Goal: Task Accomplishment & Management: Complete application form

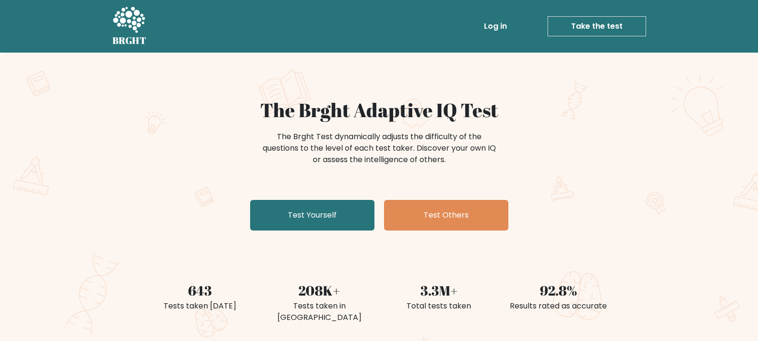
click at [582, 26] on link "Take the test" at bounding box center [596, 26] width 99 height 20
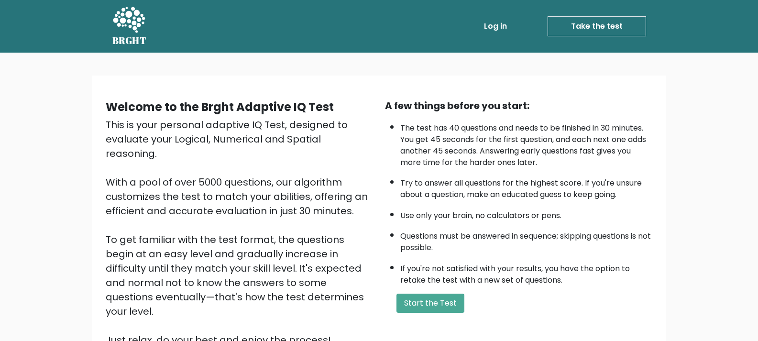
click at [582, 19] on link "Take the test" at bounding box center [596, 26] width 99 height 20
click at [418, 308] on button "Start the Test" at bounding box center [430, 303] width 68 height 19
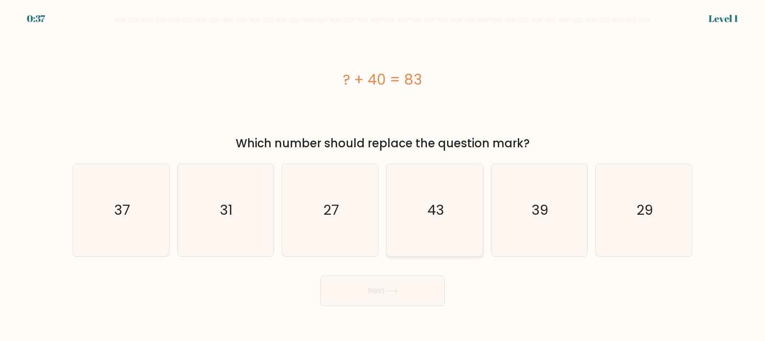
click at [437, 211] on text "43" at bounding box center [435, 209] width 17 height 19
click at [383, 175] on input "d. 43" at bounding box center [383, 173] width 0 height 5
radio input "true"
click at [398, 283] on button "Next" at bounding box center [382, 290] width 124 height 31
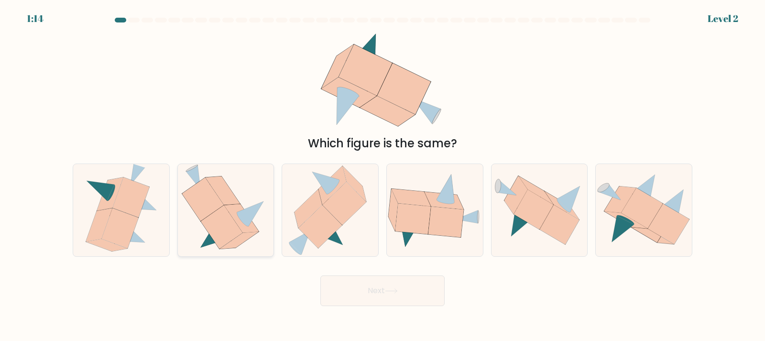
click at [211, 207] on icon at bounding box center [203, 200] width 42 height 44
click at [383, 175] on input "b." at bounding box center [383, 173] width 0 height 5
radio input "true"
click at [393, 300] on button "Next" at bounding box center [382, 290] width 124 height 31
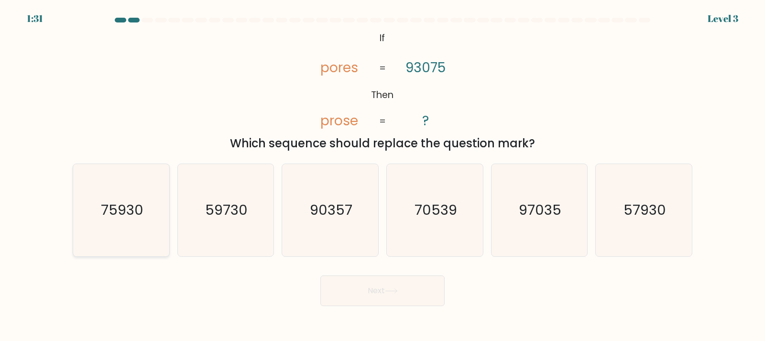
click at [129, 215] on text "75930" at bounding box center [122, 209] width 43 height 19
click at [383, 175] on input "a. 75930" at bounding box center [383, 173] width 0 height 5
radio input "true"
click at [381, 290] on button "Next" at bounding box center [382, 290] width 124 height 31
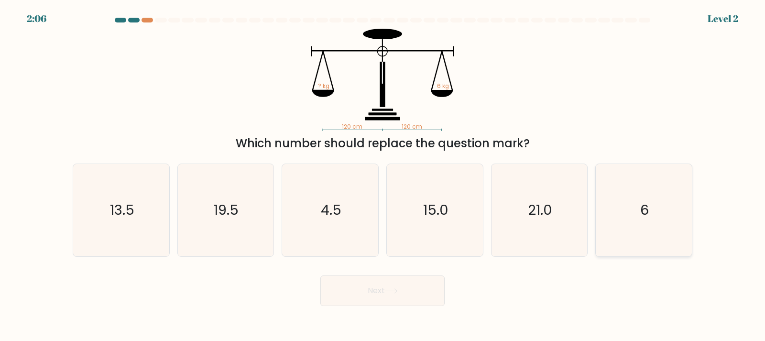
click at [654, 221] on icon "6" at bounding box center [644, 210] width 92 height 92
click at [383, 175] on input "f. 6" at bounding box center [383, 173] width 0 height 5
radio input "true"
click at [420, 292] on button "Next" at bounding box center [382, 290] width 124 height 31
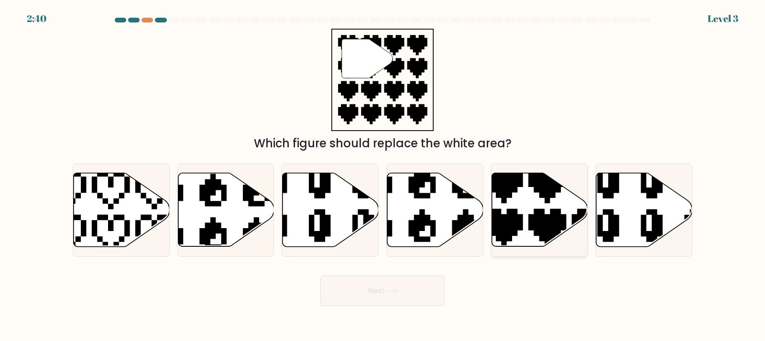
click at [528, 207] on icon at bounding box center [540, 210] width 96 height 74
click at [383, 175] on input "e." at bounding box center [383, 173] width 0 height 5
radio input "true"
click at [388, 300] on button "Next" at bounding box center [382, 290] width 124 height 31
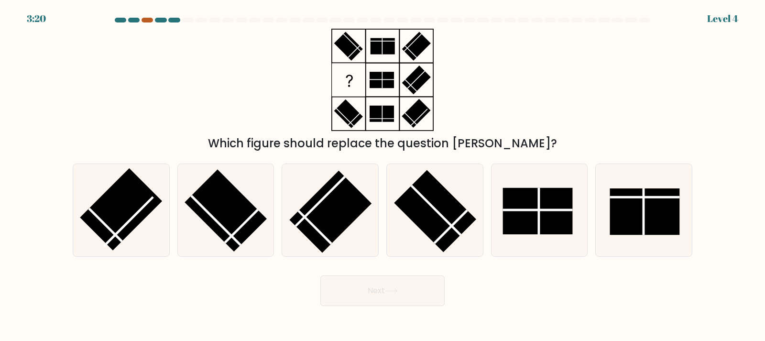
click at [147, 19] on div at bounding box center [147, 20] width 11 height 5
click at [145, 22] on div at bounding box center [147, 20] width 11 height 5
click at [421, 216] on rect at bounding box center [435, 211] width 82 height 82
click at [383, 175] on input "d." at bounding box center [383, 173] width 0 height 5
radio input "true"
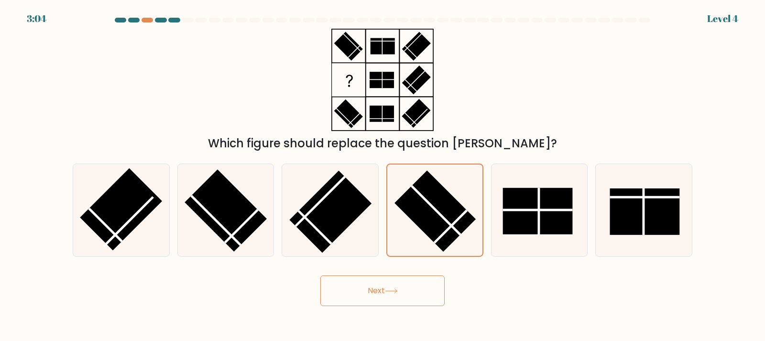
click at [423, 294] on button "Next" at bounding box center [382, 290] width 124 height 31
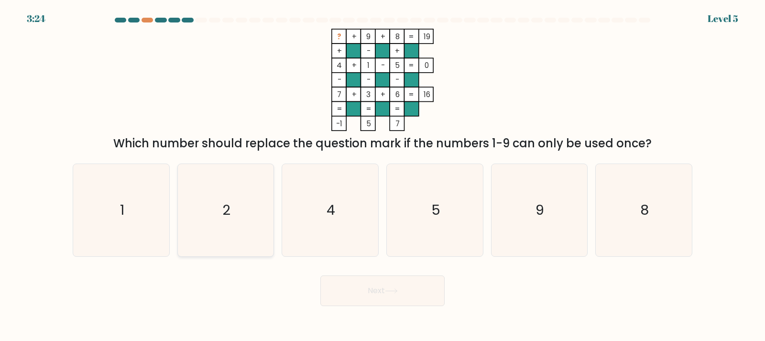
click at [249, 211] on icon "2" at bounding box center [225, 210] width 92 height 92
click at [383, 175] on input "b. 2" at bounding box center [383, 173] width 0 height 5
radio input "true"
click at [370, 286] on button "Next" at bounding box center [382, 290] width 124 height 31
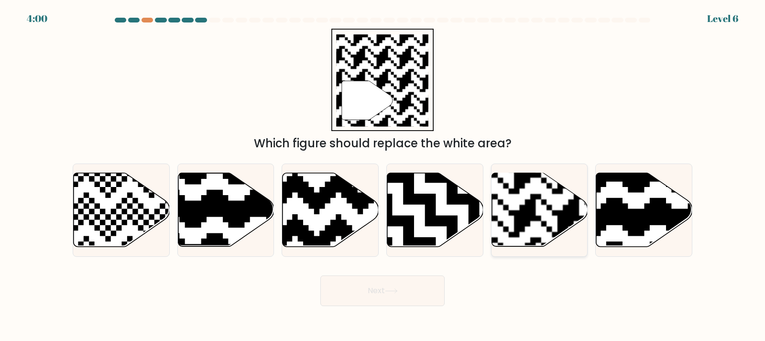
click at [535, 209] on rect at bounding box center [569, 172] width 174 height 174
click at [383, 175] on input "e." at bounding box center [383, 173] width 0 height 5
radio input "true"
click at [410, 285] on button "Next" at bounding box center [382, 290] width 124 height 31
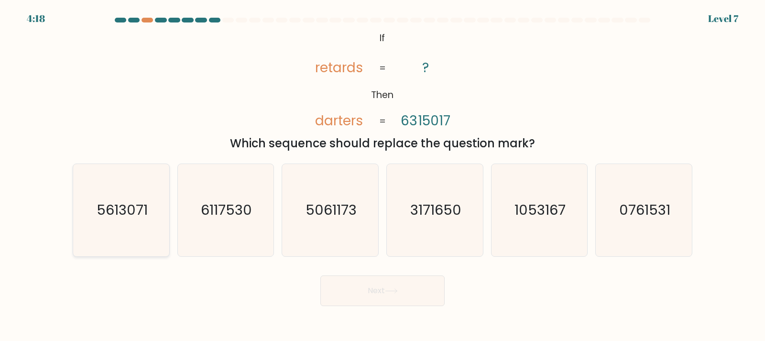
click at [97, 218] on text "5613071" at bounding box center [122, 209] width 51 height 19
click at [383, 175] on input "a. 5613071" at bounding box center [383, 173] width 0 height 5
radio input "true"
click at [350, 287] on button "Next" at bounding box center [382, 290] width 124 height 31
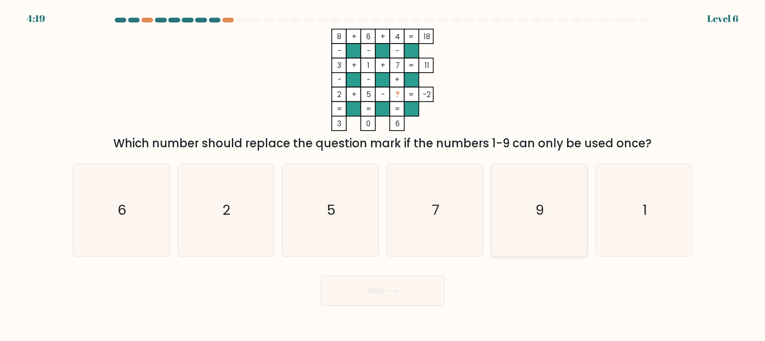
click at [577, 189] on icon "9" at bounding box center [539, 210] width 92 height 92
click at [383, 175] on input "e. 9" at bounding box center [383, 173] width 0 height 5
radio input "true"
click at [422, 300] on button "Next" at bounding box center [382, 290] width 124 height 31
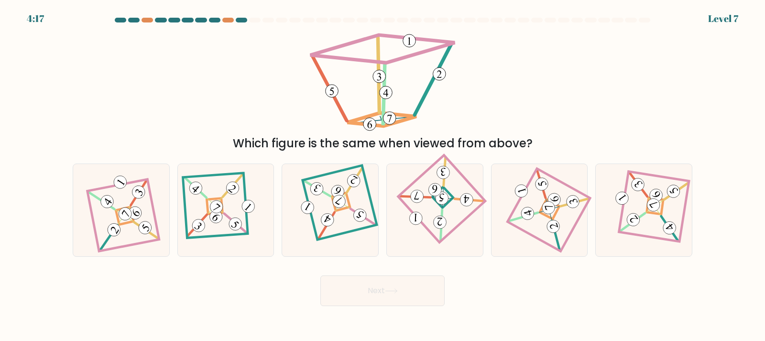
click at [427, 295] on button "Next" at bounding box center [382, 290] width 124 height 31
click at [554, 215] on 278 at bounding box center [549, 209] width 20 height 20
click at [383, 175] on input "e." at bounding box center [383, 173] width 0 height 5
radio input "true"
click at [420, 290] on button "Next" at bounding box center [382, 290] width 124 height 31
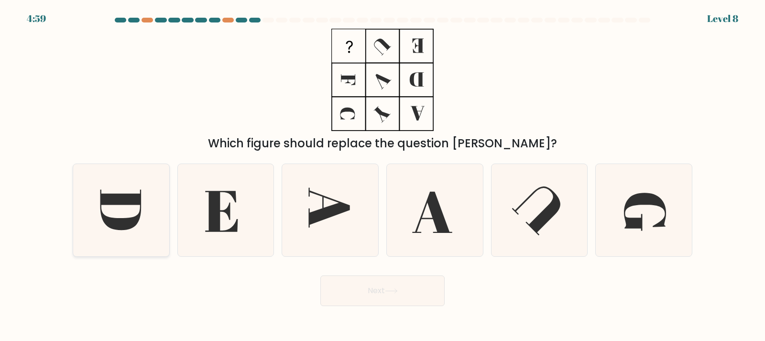
click at [109, 208] on icon at bounding box center [121, 210] width 92 height 92
click at [383, 175] on input "a." at bounding box center [383, 173] width 0 height 5
radio input "true"
click at [396, 293] on icon at bounding box center [391, 290] width 13 height 5
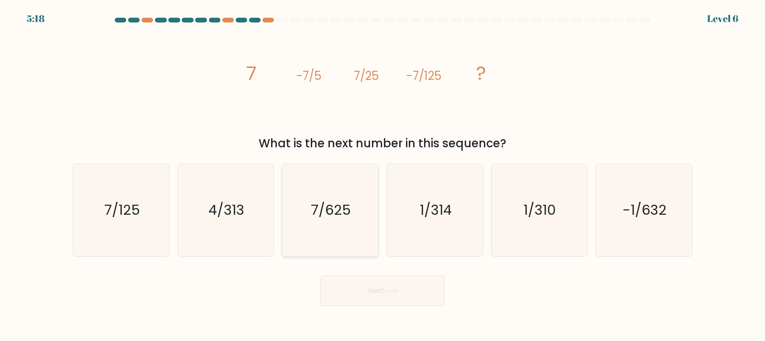
drag, startPoint x: 307, startPoint y: 208, endPoint x: 324, endPoint y: 223, distance: 22.4
click at [309, 208] on icon "7/625" at bounding box center [330, 210] width 92 height 92
click at [383, 175] on input "c. 7/625" at bounding box center [383, 173] width 0 height 5
radio input "true"
click at [373, 288] on button "Next" at bounding box center [382, 290] width 124 height 31
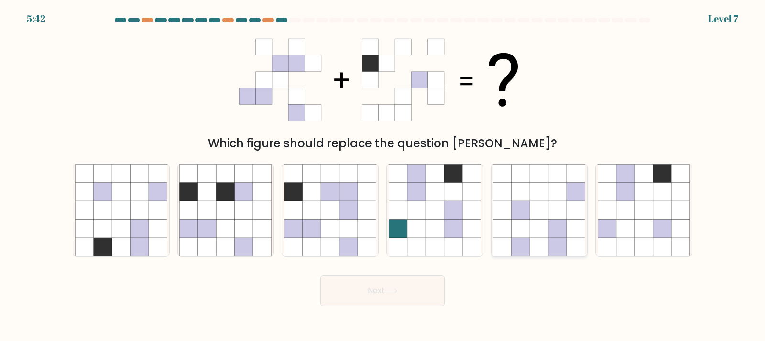
click at [528, 216] on icon at bounding box center [521, 210] width 18 height 18
click at [383, 175] on input "e." at bounding box center [383, 173] width 0 height 5
radio input "true"
click at [219, 208] on icon at bounding box center [226, 210] width 18 height 18
click at [383, 175] on input "b." at bounding box center [383, 173] width 0 height 5
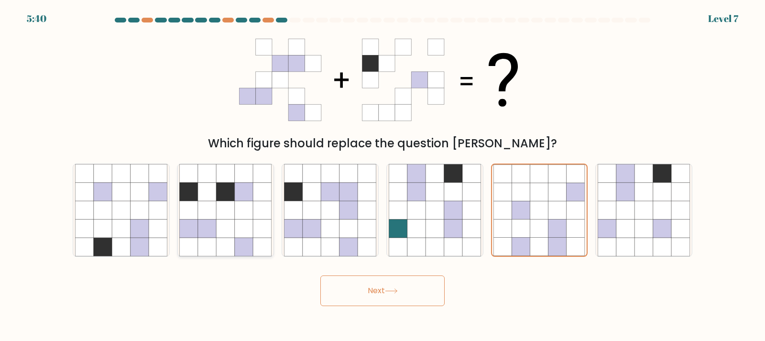
radio input "true"
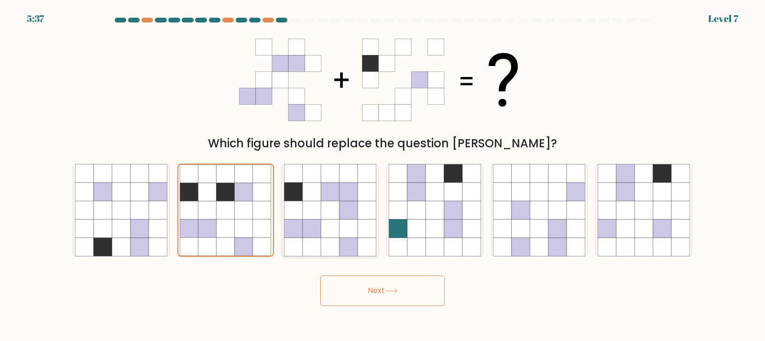
click at [331, 215] on icon at bounding box center [330, 210] width 18 height 18
click at [383, 175] on input "c." at bounding box center [383, 173] width 0 height 5
radio input "true"
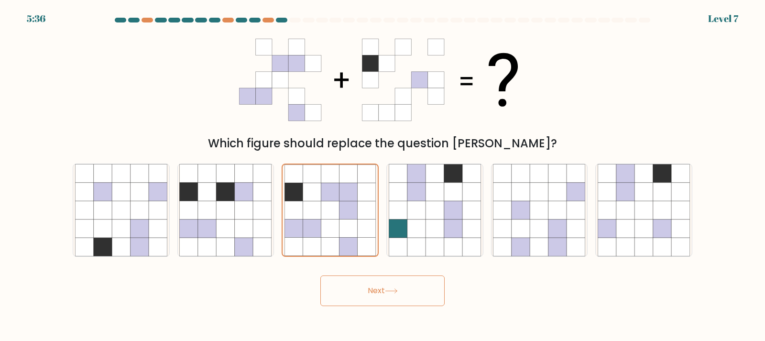
click at [384, 293] on button "Next" at bounding box center [382, 290] width 124 height 31
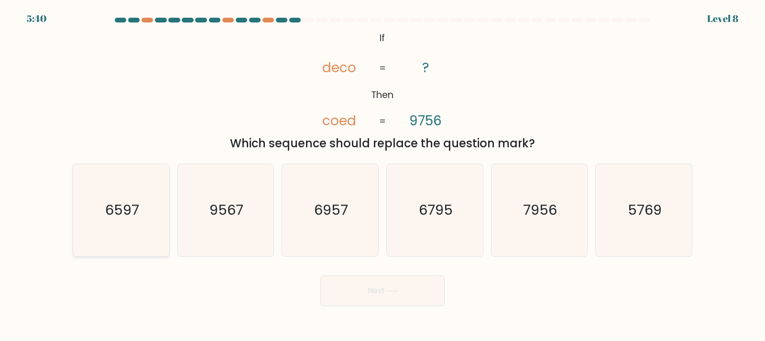
click at [137, 219] on text "6597" at bounding box center [122, 209] width 34 height 19
click at [383, 175] on input "a. 6597" at bounding box center [383, 173] width 0 height 5
radio input "true"
click at [381, 292] on button "Next" at bounding box center [382, 290] width 124 height 31
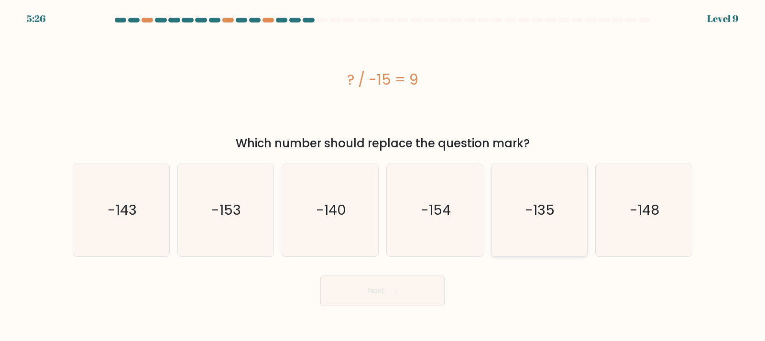
click at [514, 208] on icon "-135" at bounding box center [539, 210] width 92 height 92
click at [383, 175] on input "e. -135" at bounding box center [383, 173] width 0 height 5
radio input "true"
click at [423, 292] on button "Next" at bounding box center [382, 290] width 124 height 31
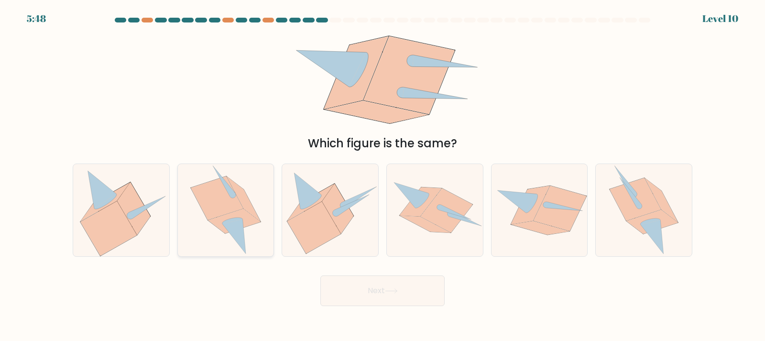
click at [217, 215] on icon at bounding box center [217, 198] width 53 height 44
click at [383, 175] on input "b." at bounding box center [383, 173] width 0 height 5
radio input "true"
click at [370, 285] on button "Next" at bounding box center [382, 290] width 124 height 31
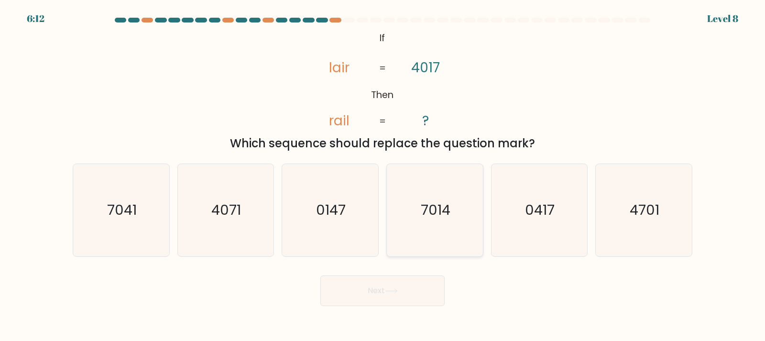
click at [441, 210] on text "7014" at bounding box center [436, 209] width 30 height 19
click at [383, 175] on input "d. 7014" at bounding box center [383, 173] width 0 height 5
radio input "true"
click at [392, 285] on button "Next" at bounding box center [382, 290] width 124 height 31
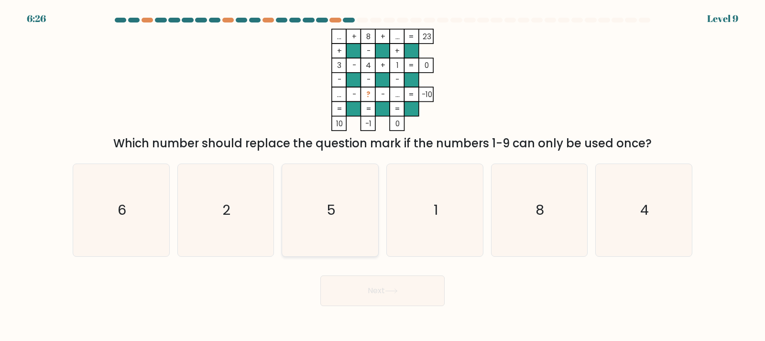
click at [358, 195] on icon "5" at bounding box center [330, 210] width 92 height 92
click at [383, 175] on input "c. 5" at bounding box center [383, 173] width 0 height 5
radio input "true"
click at [391, 292] on icon at bounding box center [391, 290] width 13 height 5
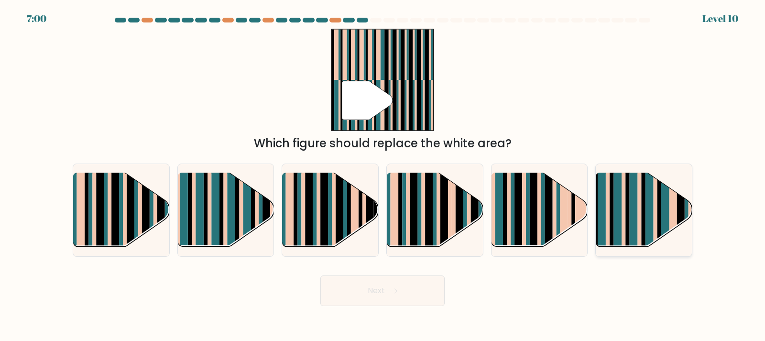
click at [649, 227] on rect at bounding box center [650, 218] width 8 height 95
click at [383, 175] on input "f." at bounding box center [383, 173] width 0 height 5
radio input "true"
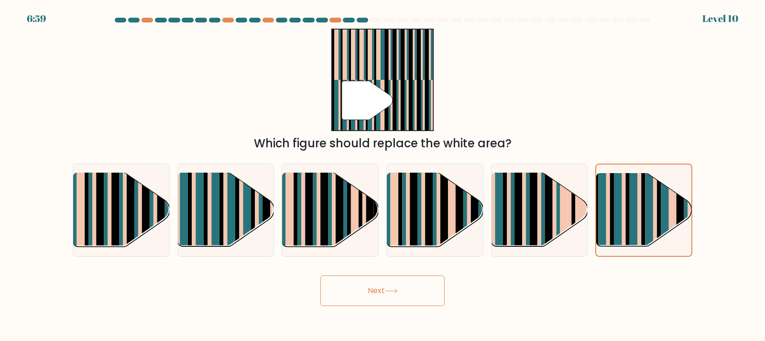
click at [418, 283] on button "Next" at bounding box center [382, 290] width 124 height 31
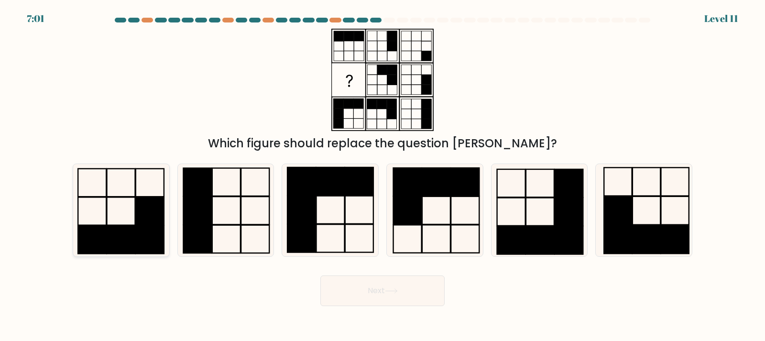
click at [115, 205] on icon at bounding box center [121, 210] width 92 height 92
click at [383, 175] on input "a." at bounding box center [383, 173] width 0 height 5
radio input "true"
click at [346, 282] on button "Next" at bounding box center [382, 290] width 124 height 31
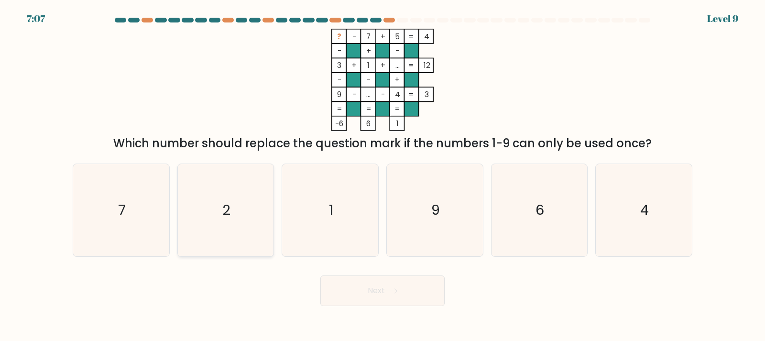
click at [216, 219] on icon "2" at bounding box center [225, 210] width 92 height 92
click at [383, 175] on input "b. 2" at bounding box center [383, 173] width 0 height 5
radio input "true"
click at [393, 285] on button "Next" at bounding box center [382, 290] width 124 height 31
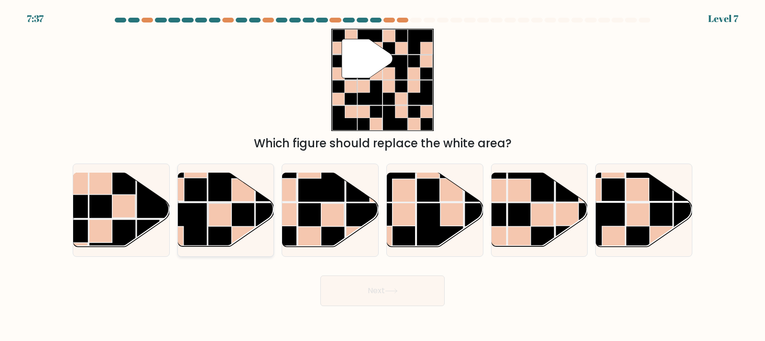
click at [212, 216] on rect at bounding box center [219, 214] width 23 height 23
click at [383, 175] on input "b." at bounding box center [383, 173] width 0 height 5
radio input "true"
click at [398, 293] on icon at bounding box center [391, 290] width 13 height 5
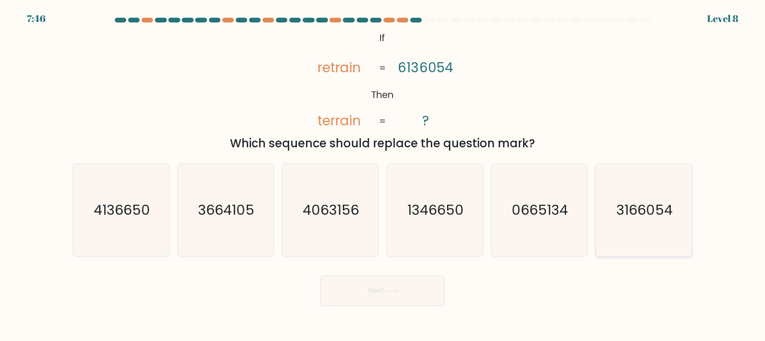
click at [649, 219] on text "3166054" at bounding box center [645, 209] width 56 height 19
click at [383, 175] on input "f. 3166054" at bounding box center [383, 173] width 0 height 5
radio input "true"
click at [425, 300] on button "Next" at bounding box center [382, 290] width 124 height 31
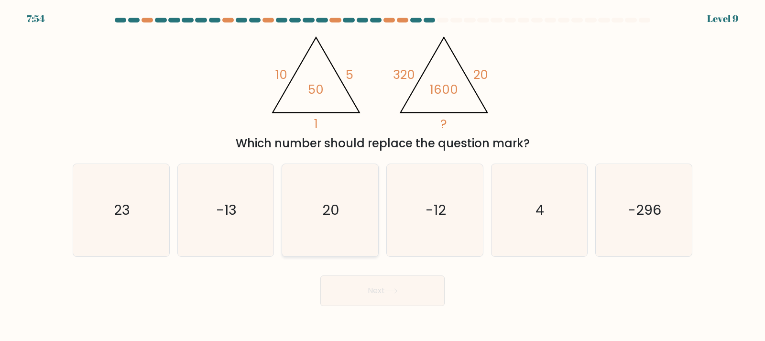
click at [316, 208] on icon "20" at bounding box center [330, 210] width 92 height 92
click at [383, 175] on input "c. 20" at bounding box center [383, 173] width 0 height 5
radio input "true"
click at [368, 295] on button "Next" at bounding box center [382, 290] width 124 height 31
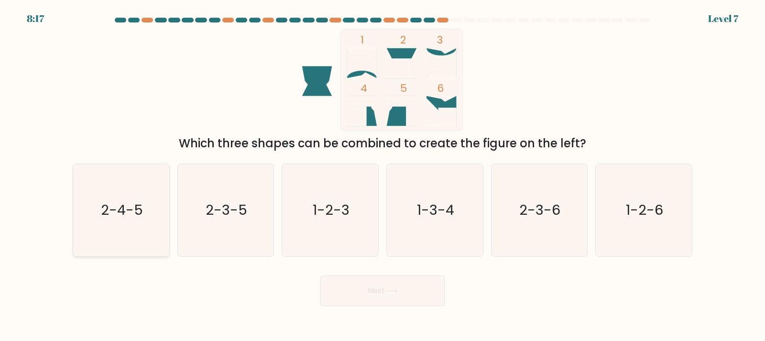
click at [99, 211] on icon "2-4-5" at bounding box center [121, 210] width 92 height 92
click at [383, 175] on input "a. 2-4-5" at bounding box center [383, 173] width 0 height 5
radio input "true"
click at [390, 290] on icon at bounding box center [391, 290] width 13 height 5
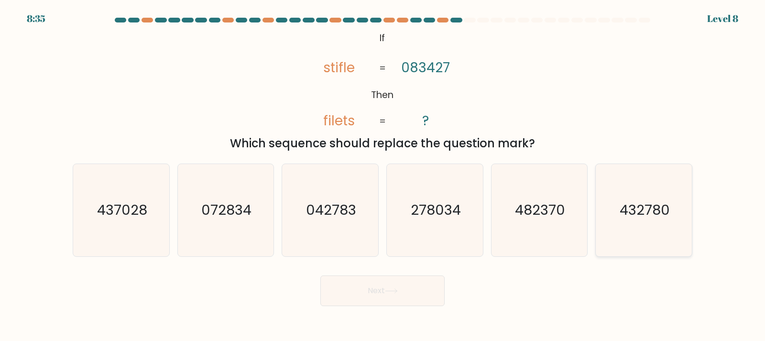
click at [641, 236] on icon "432780" at bounding box center [644, 210] width 92 height 92
click at [383, 175] on input "f. 432780" at bounding box center [383, 173] width 0 height 5
radio input "true"
click at [418, 295] on button "Next" at bounding box center [382, 290] width 124 height 31
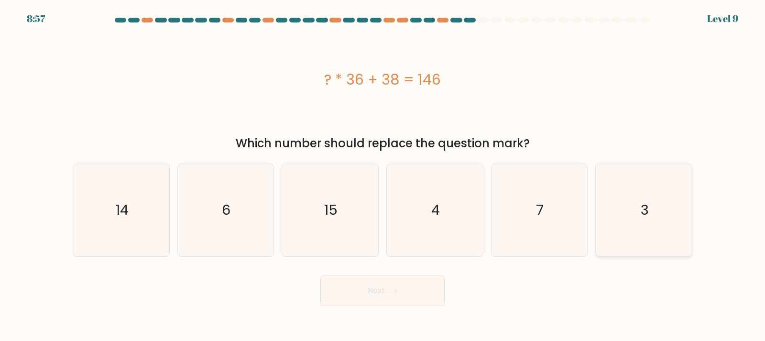
click at [634, 193] on icon "3" at bounding box center [644, 210] width 92 height 92
click at [383, 175] on input "f. 3" at bounding box center [383, 173] width 0 height 5
radio input "true"
click at [382, 285] on button "Next" at bounding box center [382, 290] width 124 height 31
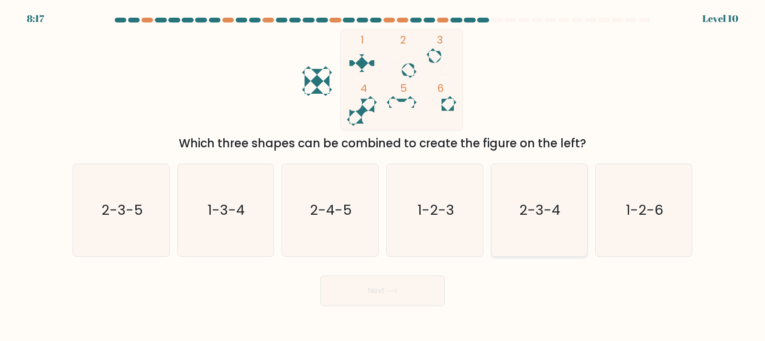
click at [520, 215] on icon "2-3-4" at bounding box center [539, 210] width 92 height 92
click at [383, 175] on input "e. 2-3-4" at bounding box center [383, 173] width 0 height 5
radio input "true"
click at [390, 288] on button "Next" at bounding box center [382, 290] width 124 height 31
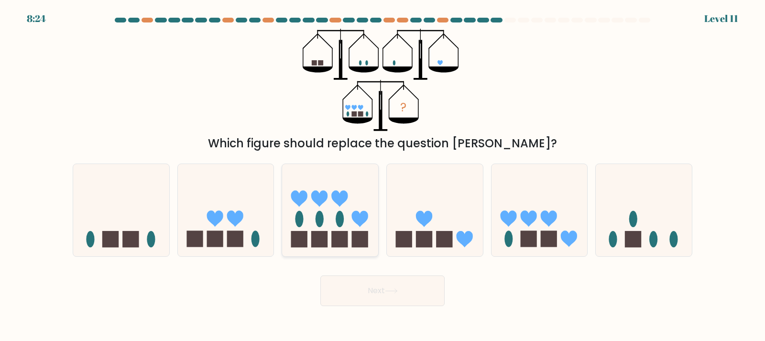
click at [341, 213] on ellipse at bounding box center [340, 219] width 8 height 16
click at [383, 175] on input "c." at bounding box center [383, 173] width 0 height 5
radio input "true"
click at [415, 291] on button "Next" at bounding box center [382, 290] width 124 height 31
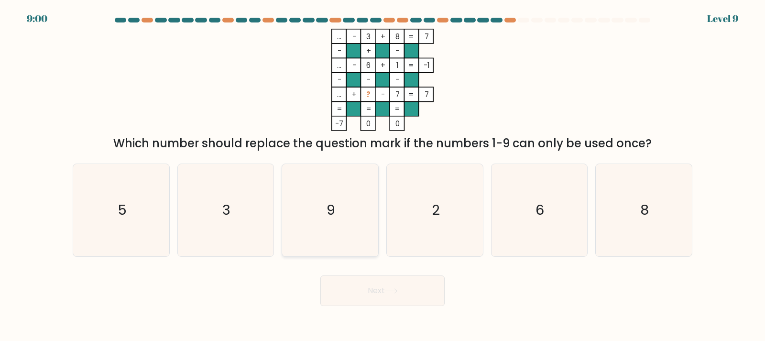
click at [356, 201] on icon "9" at bounding box center [330, 210] width 92 height 92
click at [383, 175] on input "c. 9" at bounding box center [383, 173] width 0 height 5
radio input "true"
click at [401, 301] on button "Next" at bounding box center [382, 290] width 124 height 31
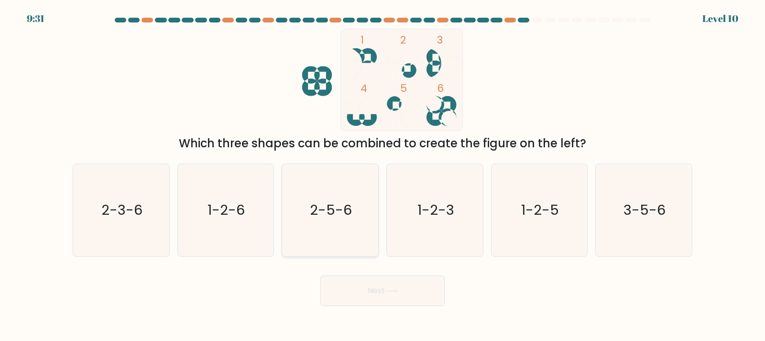
click at [331, 219] on text "2-5-6" at bounding box center [331, 209] width 42 height 19
click at [383, 175] on input "c. 2-5-6" at bounding box center [383, 173] width 0 height 5
radio input "true"
click at [398, 278] on button "Next" at bounding box center [382, 290] width 124 height 31
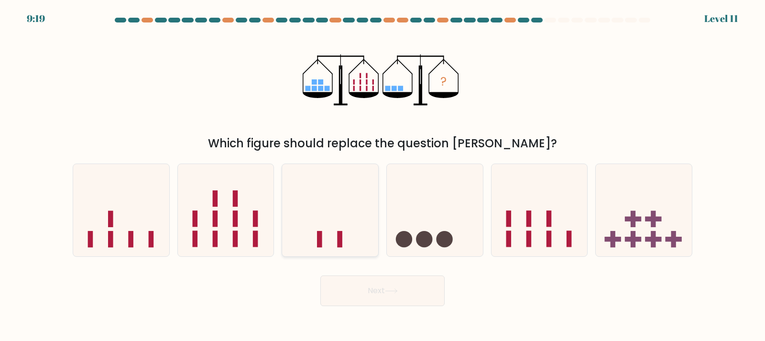
click at [358, 219] on icon at bounding box center [330, 209] width 96 height 79
click at [383, 175] on input "c." at bounding box center [383, 173] width 0 height 5
radio input "true"
click at [396, 293] on icon at bounding box center [391, 290] width 13 height 5
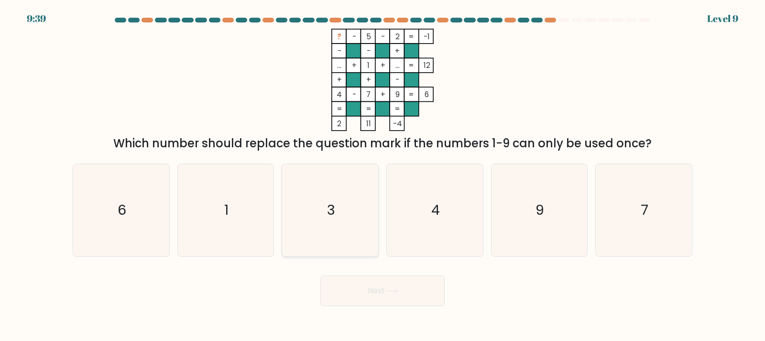
click at [326, 224] on icon "3" at bounding box center [330, 210] width 92 height 92
click at [383, 175] on input "c. 3" at bounding box center [383, 173] width 0 height 5
radio input "true"
drag, startPoint x: 368, startPoint y: 317, endPoint x: 370, endPoint y: 300, distance: 16.8
click at [368, 313] on body "9:39 Level 9" at bounding box center [382, 170] width 765 height 341
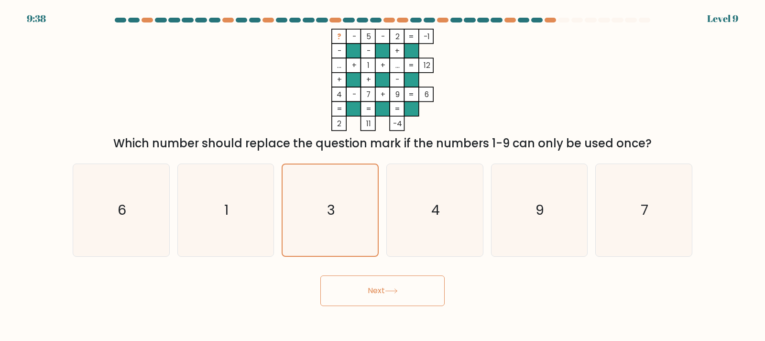
click at [370, 296] on button "Next" at bounding box center [382, 290] width 124 height 31
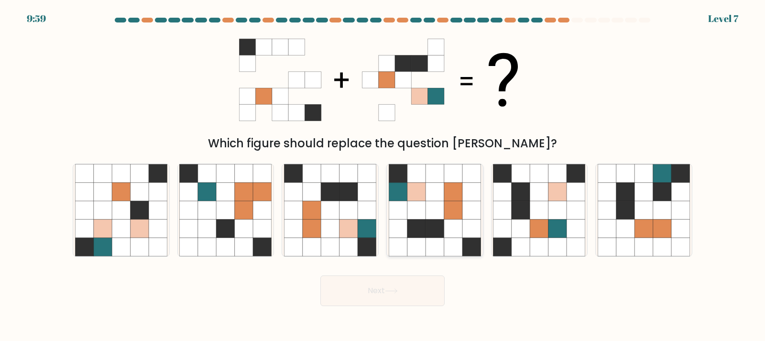
click at [428, 205] on icon at bounding box center [435, 210] width 18 height 18
click at [383, 175] on input "d." at bounding box center [383, 173] width 0 height 5
radio input "true"
click at [388, 280] on button "Next" at bounding box center [382, 290] width 124 height 31
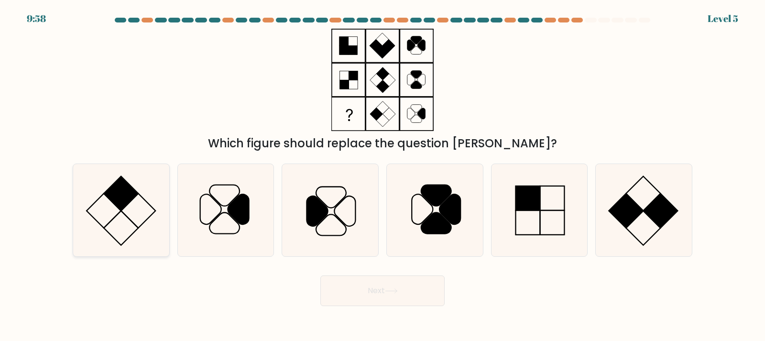
click at [135, 191] on rect at bounding box center [121, 193] width 34 height 34
click at [383, 175] on input "a." at bounding box center [383, 173] width 0 height 5
radio input "true"
click at [376, 288] on button "Next" at bounding box center [382, 290] width 124 height 31
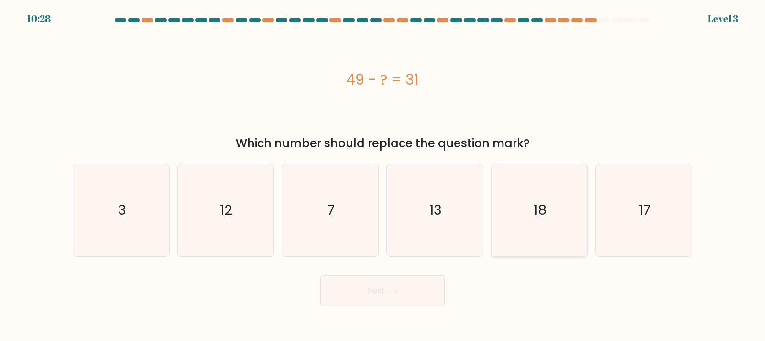
click at [527, 203] on icon "18" at bounding box center [539, 210] width 92 height 92
click at [383, 175] on input "e. 18" at bounding box center [383, 173] width 0 height 5
radio input "true"
click at [422, 295] on button "Next" at bounding box center [382, 290] width 124 height 31
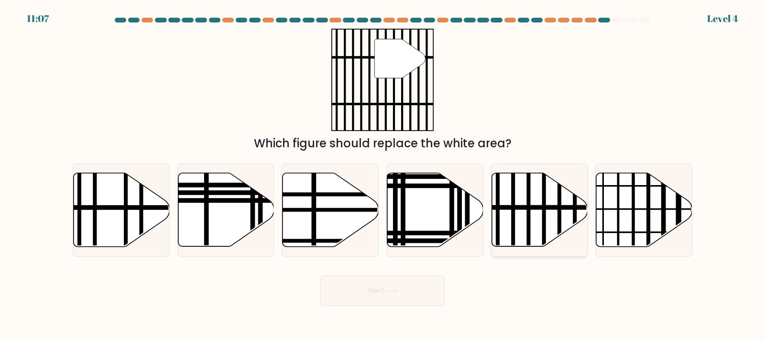
click at [528, 201] on line at bounding box center [528, 250] width 0 height 194
click at [383, 175] on input "e." at bounding box center [383, 173] width 0 height 5
radio input "true"
click at [391, 288] on icon at bounding box center [391, 290] width 13 height 5
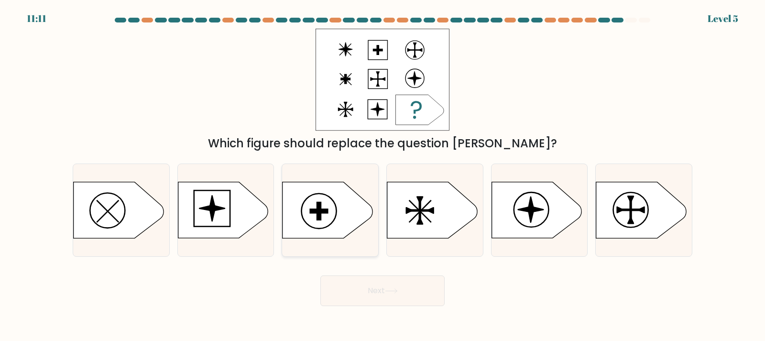
click at [324, 199] on icon at bounding box center [328, 210] width 90 height 56
click at [383, 175] on input "c." at bounding box center [383, 173] width 0 height 5
radio input "true"
click at [394, 291] on icon at bounding box center [391, 290] width 13 height 5
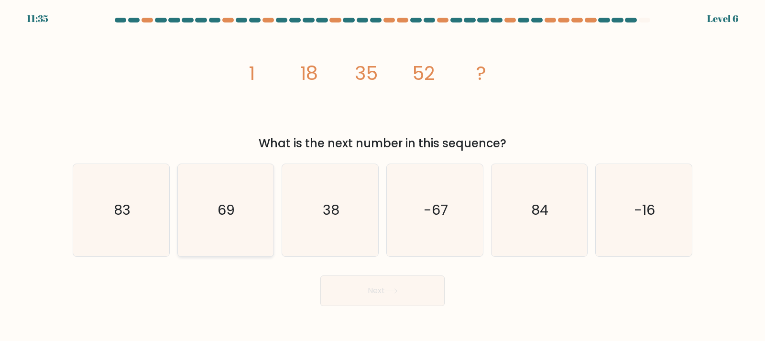
click at [199, 228] on icon "69" at bounding box center [225, 210] width 92 height 92
click at [383, 175] on input "b. 69" at bounding box center [383, 173] width 0 height 5
radio input "true"
click at [400, 280] on button "Next" at bounding box center [382, 290] width 124 height 31
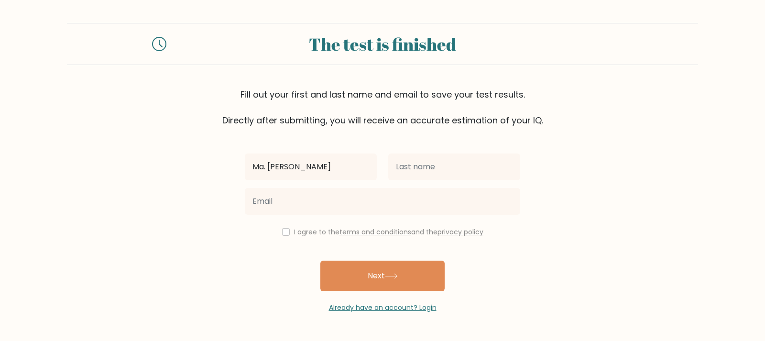
type input "Ma. Teresa"
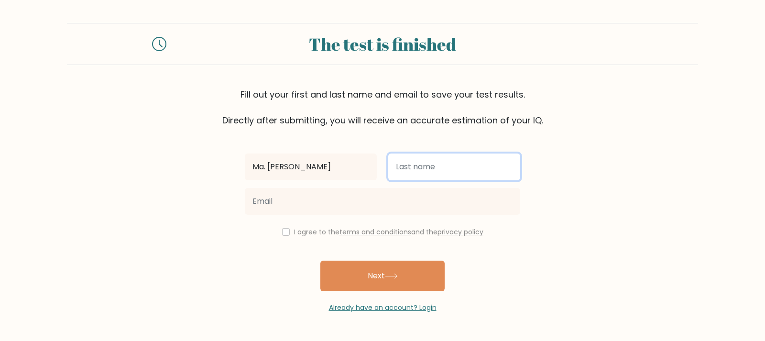
click at [448, 161] on input "text" at bounding box center [454, 166] width 132 height 27
drag, startPoint x: 445, startPoint y: 164, endPoint x: 405, endPoint y: 171, distance: 41.2
click at [405, 171] on input "MATOGINAS" at bounding box center [454, 166] width 132 height 27
type input "Matoginas"
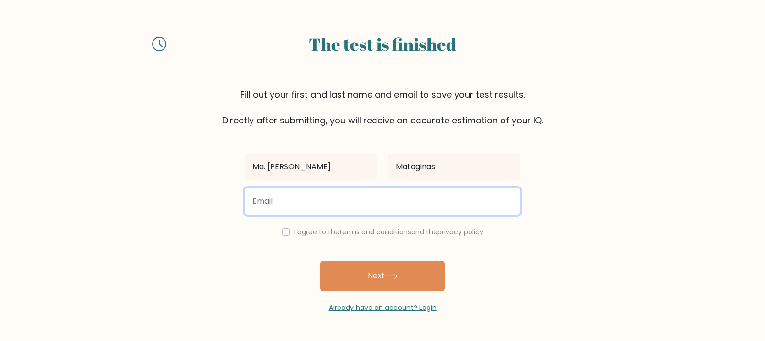
click at [343, 208] on input "email" at bounding box center [382, 201] width 275 height 27
type input "materesamatoginas0221@gmail.com"
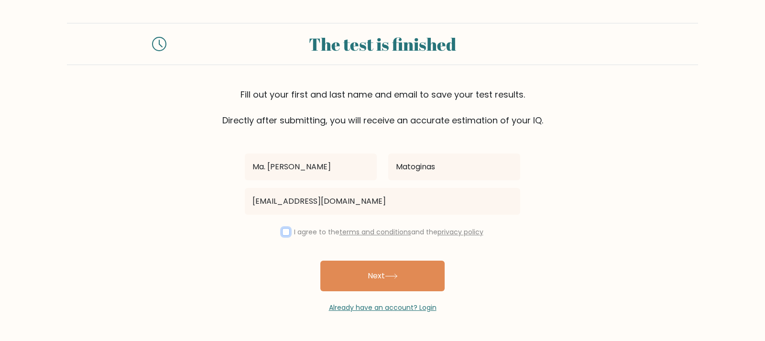
click at [285, 231] on input "checkbox" at bounding box center [286, 232] width 8 height 8
checkbox input "true"
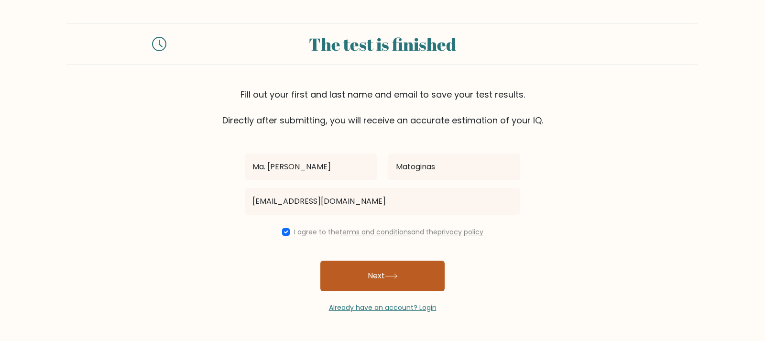
click at [358, 270] on button "Next" at bounding box center [382, 276] width 124 height 31
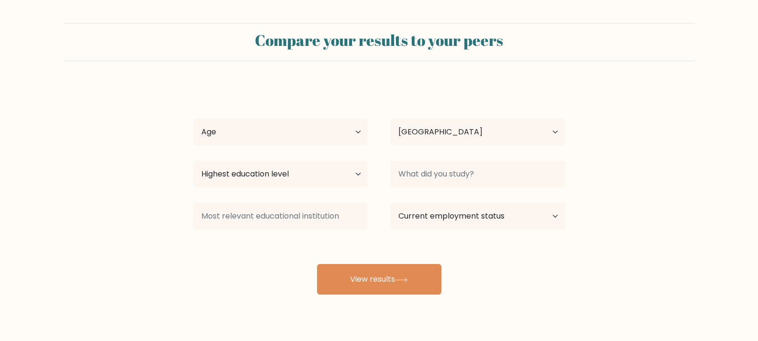
select select "PH"
click at [344, 132] on select "Age Under 18 years old 18-24 years old 25-34 years old 35-44 years old 45-54 ye…" at bounding box center [281, 132] width 174 height 27
select select "18_24"
click at [194, 119] on select "Age Under 18 years old 18-24 years old 25-34 years old 35-44 years old 45-54 ye…" at bounding box center [281, 132] width 174 height 27
click at [346, 176] on select "Highest education level No schooling Primary Lower Secondary Upper Secondary Oc…" at bounding box center [281, 174] width 174 height 27
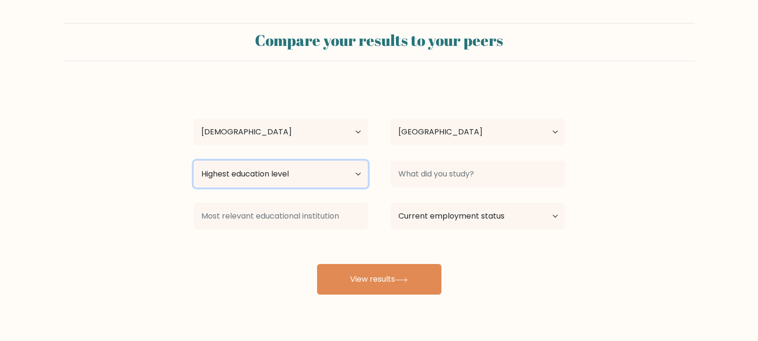
select select "upper_secondary"
click at [194, 161] on select "Highest education level No schooling Primary Lower Secondary Upper Secondary Oc…" at bounding box center [281, 174] width 174 height 27
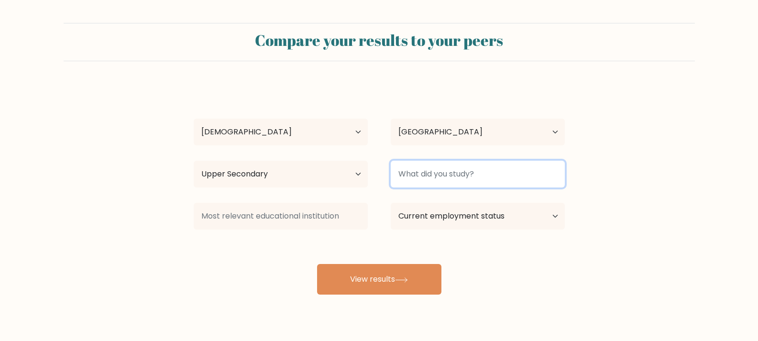
click at [457, 171] on input at bounding box center [478, 174] width 174 height 27
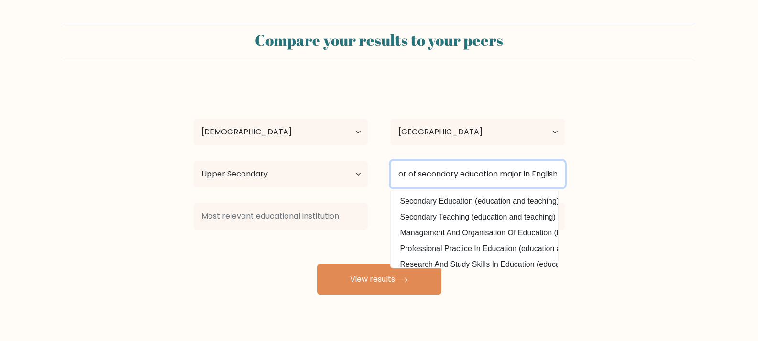
scroll to position [0, 31]
type input "Bachelor of secondary education major in English"
click at [317, 264] on button "View results" at bounding box center [379, 279] width 124 height 31
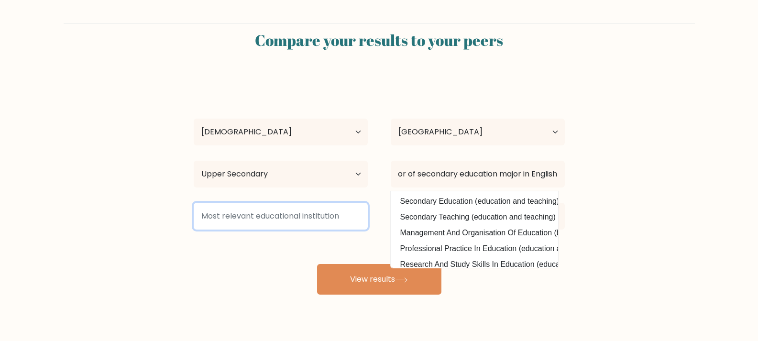
scroll to position [0, 0]
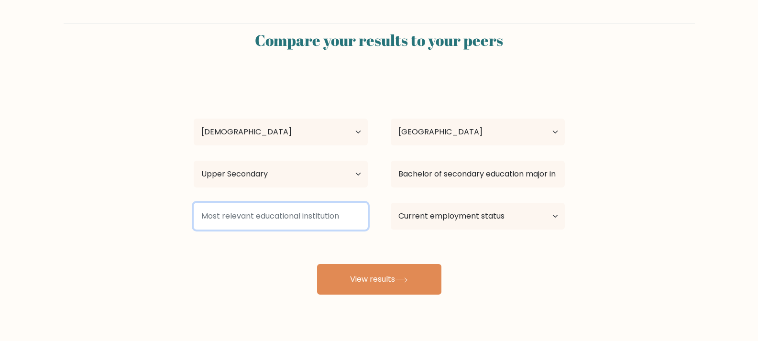
click at [329, 221] on input at bounding box center [281, 216] width 174 height 27
click at [276, 218] on input at bounding box center [281, 216] width 174 height 27
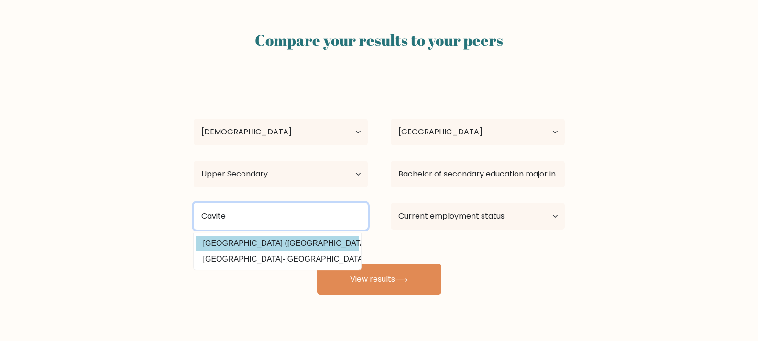
type input "Cavite"
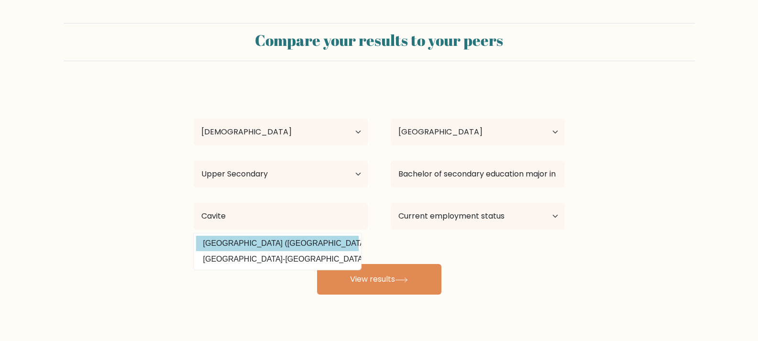
click at [318, 244] on div "Ma. Teresa Matoginas Age Under 18 years old 18-24 years old 25-34 years old 35-…" at bounding box center [379, 189] width 383 height 210
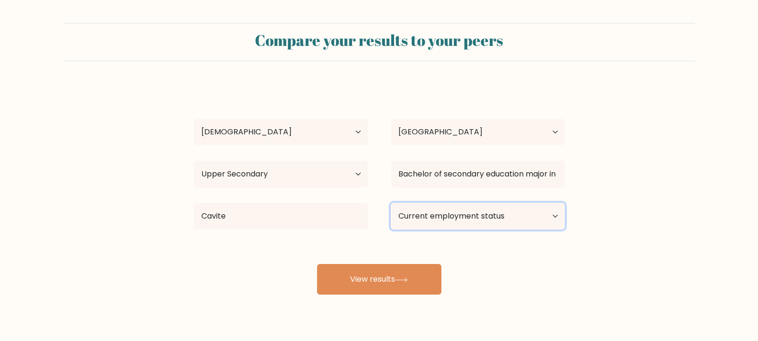
click at [482, 211] on select "Current employment status Employed Student Retired Other / prefer not to answer" at bounding box center [478, 216] width 174 height 27
click at [391, 203] on select "Current employment status Employed Student Retired Other / prefer not to answer" at bounding box center [478, 216] width 174 height 27
click at [465, 221] on select "Current employment status Employed Student Retired Other / prefer not to answer" at bounding box center [478, 216] width 174 height 27
click at [391, 203] on select "Current employment status Employed Student Retired Other / prefer not to answer" at bounding box center [478, 216] width 174 height 27
click at [514, 221] on select "Current employment status Employed Student Retired Other / prefer not to answer" at bounding box center [478, 216] width 174 height 27
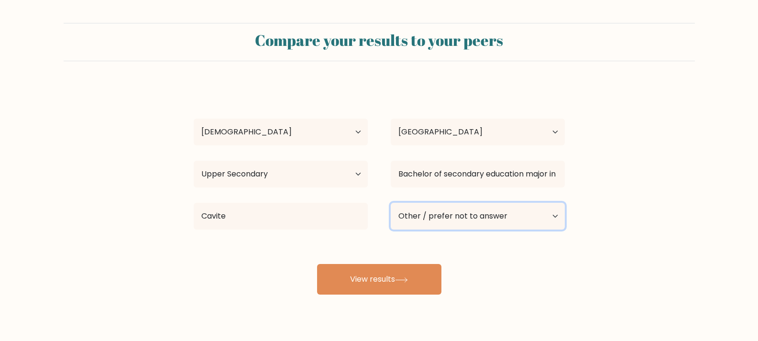
select select "student"
click at [391, 203] on select "Current employment status Employed Student Retired Other / prefer not to answer" at bounding box center [478, 216] width 174 height 27
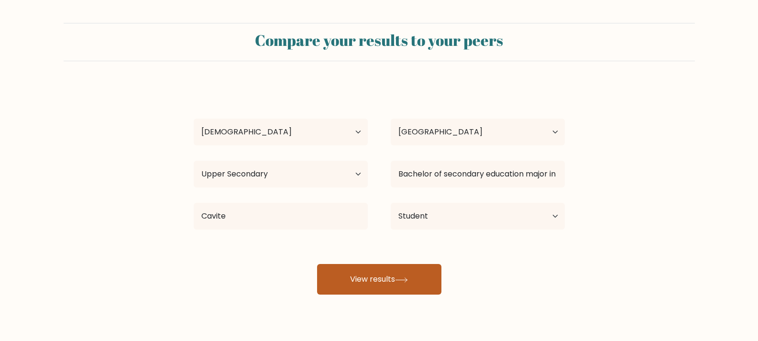
click at [410, 285] on button "View results" at bounding box center [379, 279] width 124 height 31
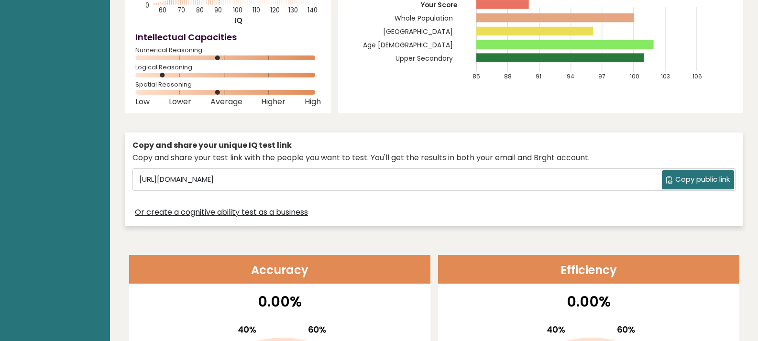
scroll to position [159, 0]
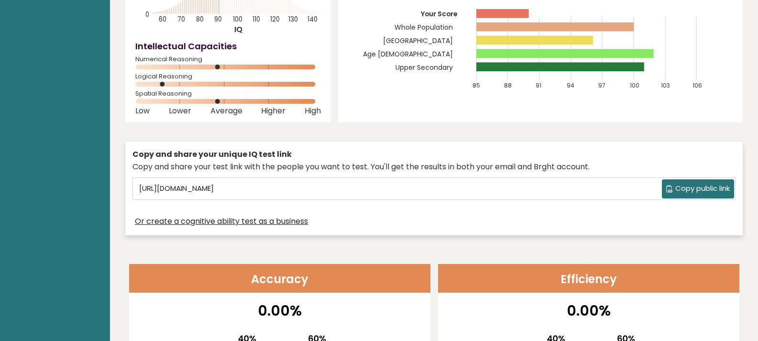
click at [711, 189] on span "Copy public link" at bounding box center [702, 188] width 55 height 11
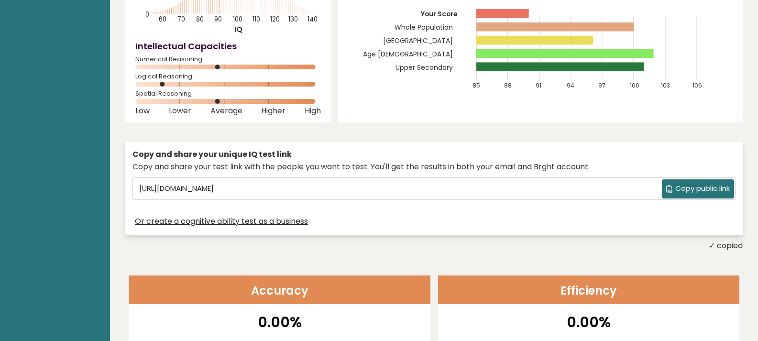
click at [686, 185] on span "Copy public link" at bounding box center [702, 188] width 55 height 11
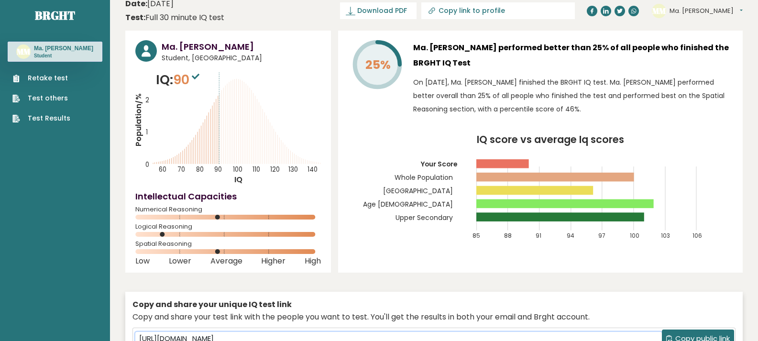
scroll to position [0, 0]
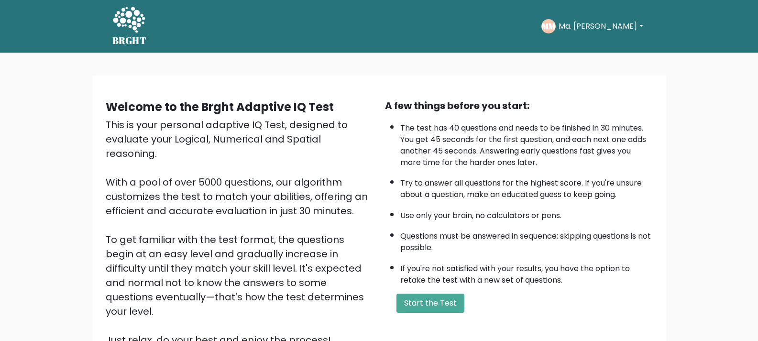
click at [602, 22] on button "Ma. [PERSON_NAME]" at bounding box center [601, 26] width 90 height 12
click at [597, 51] on link "Dashboard" at bounding box center [580, 51] width 76 height 15
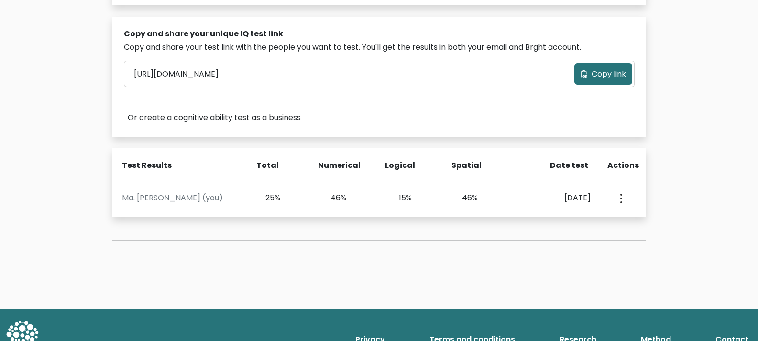
scroll to position [312, 0]
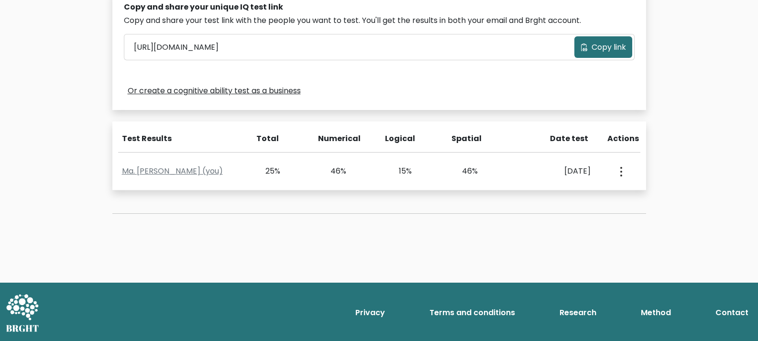
click at [79, 109] on div "Test the IQ of other people 40 questions 30 minutes English Create your unique …" at bounding box center [379, 11] width 758 height 542
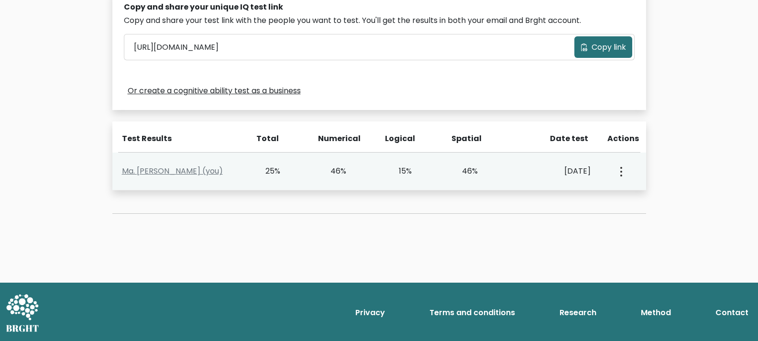
scroll to position [153, 0]
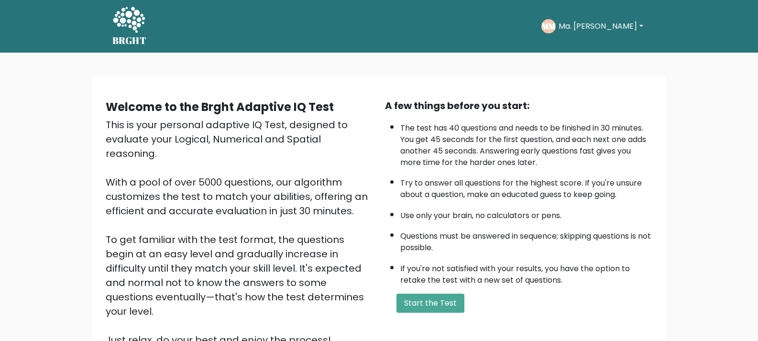
click at [577, 17] on div "MM Ma. [PERSON_NAME] Dashboard Profile Settings Logout" at bounding box center [593, 26] width 104 height 22
click at [556, 24] on text "MM" at bounding box center [549, 26] width 14 height 11
click at [616, 27] on button "Ma. [PERSON_NAME]" at bounding box center [601, 26] width 90 height 12
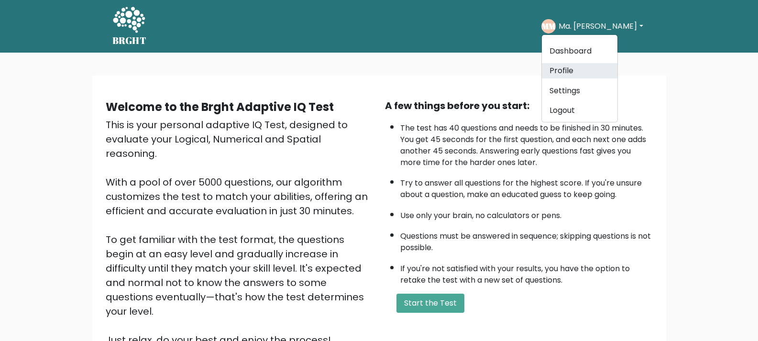
click at [594, 66] on link "Profile" at bounding box center [580, 70] width 76 height 15
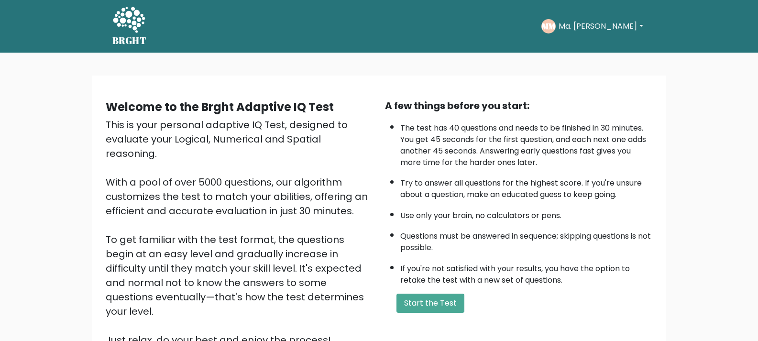
click at [623, 27] on button "Ma. [PERSON_NAME]" at bounding box center [601, 26] width 90 height 12
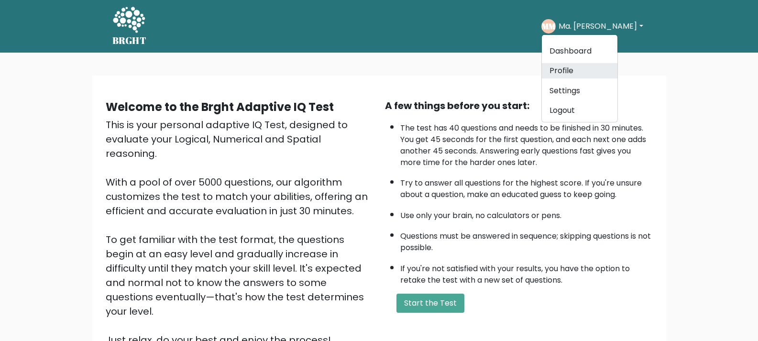
click at [587, 70] on link "Profile" at bounding box center [580, 70] width 76 height 15
